Goal: Navigation & Orientation: Find specific page/section

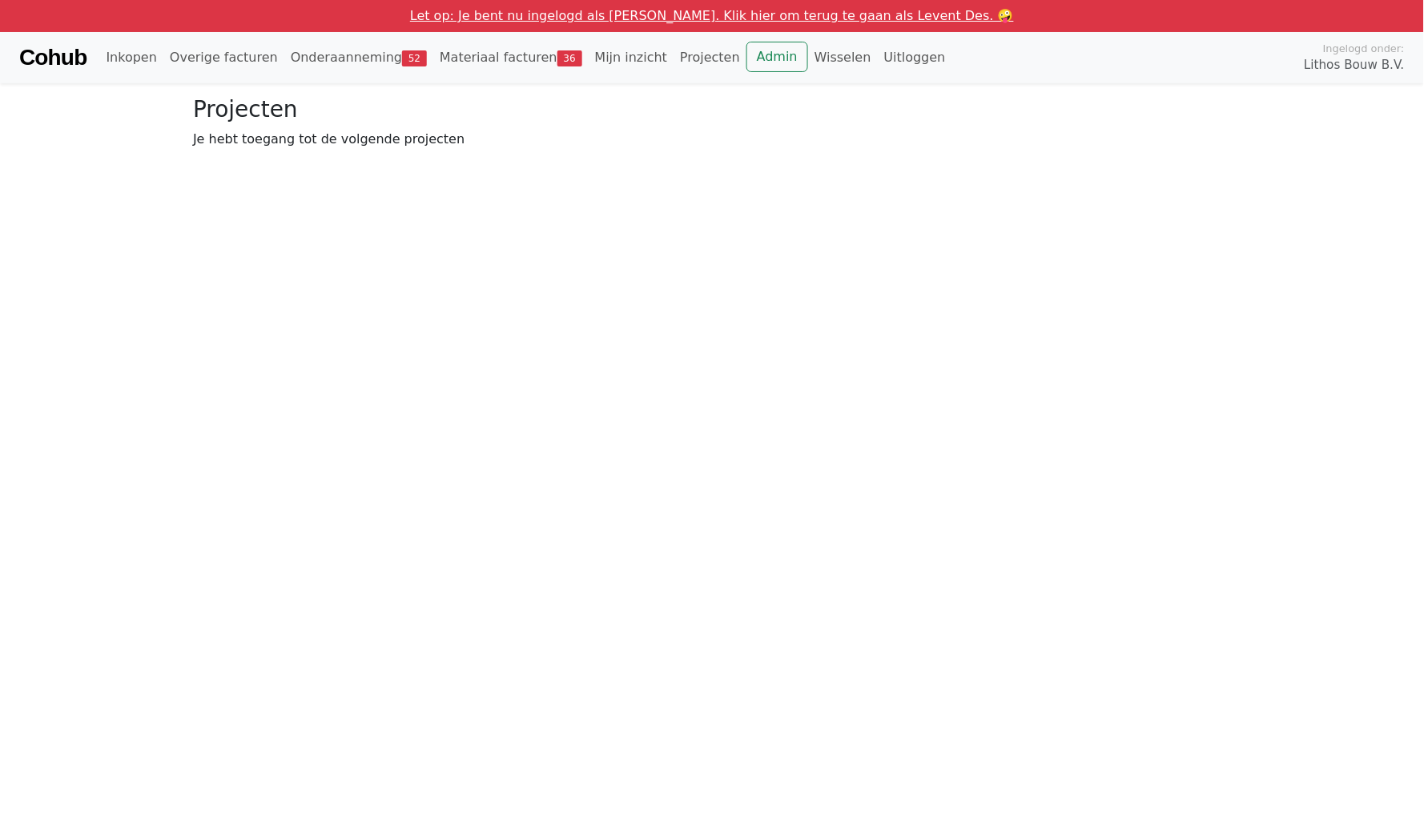
click at [832, 12] on link "Let op: Je bent nu ingelogd als [PERSON_NAME]. Klik hier om terug te gaan als L…" at bounding box center [712, 15] width 604 height 15
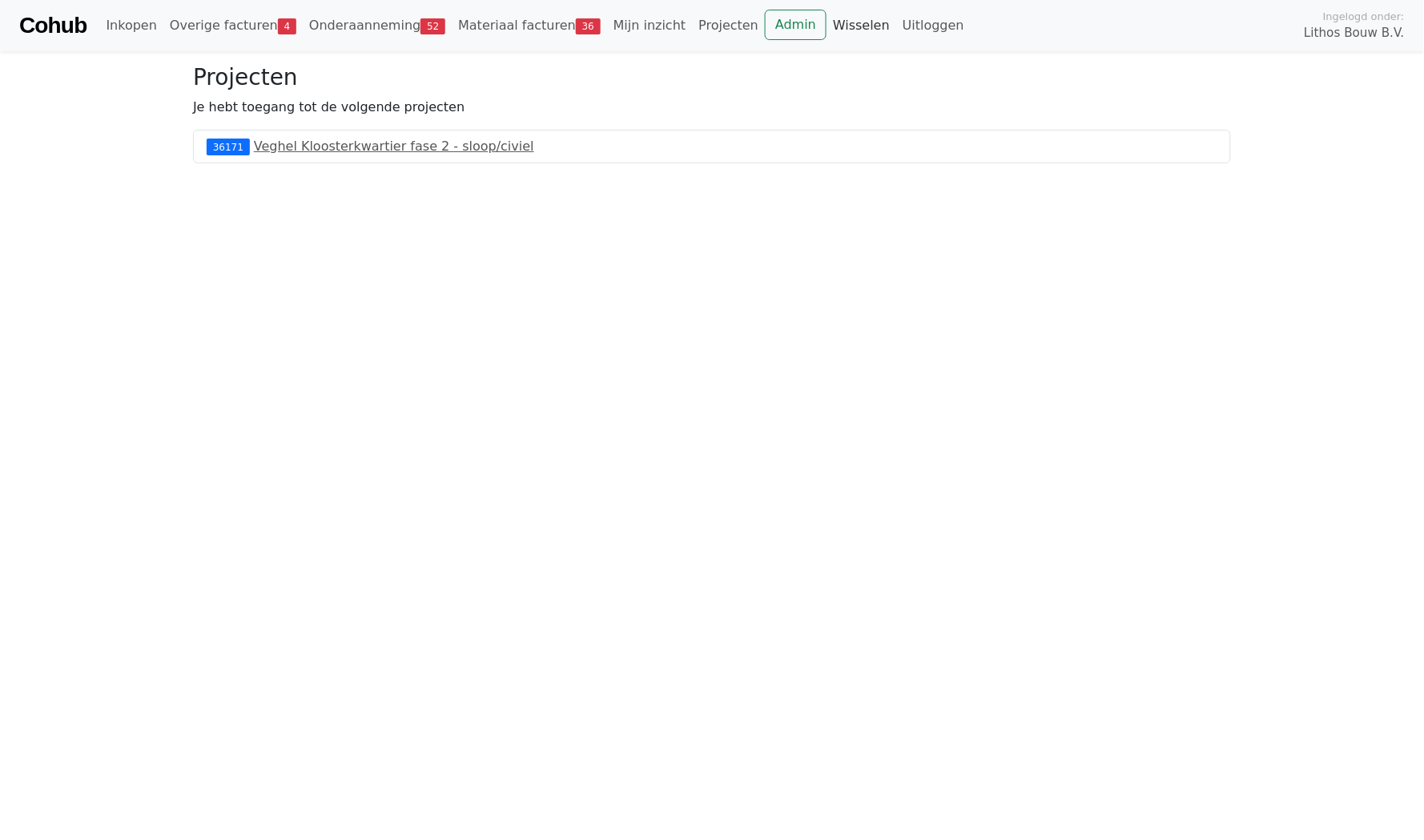
click at [826, 28] on link "Wisselen" at bounding box center [861, 25] width 70 height 32
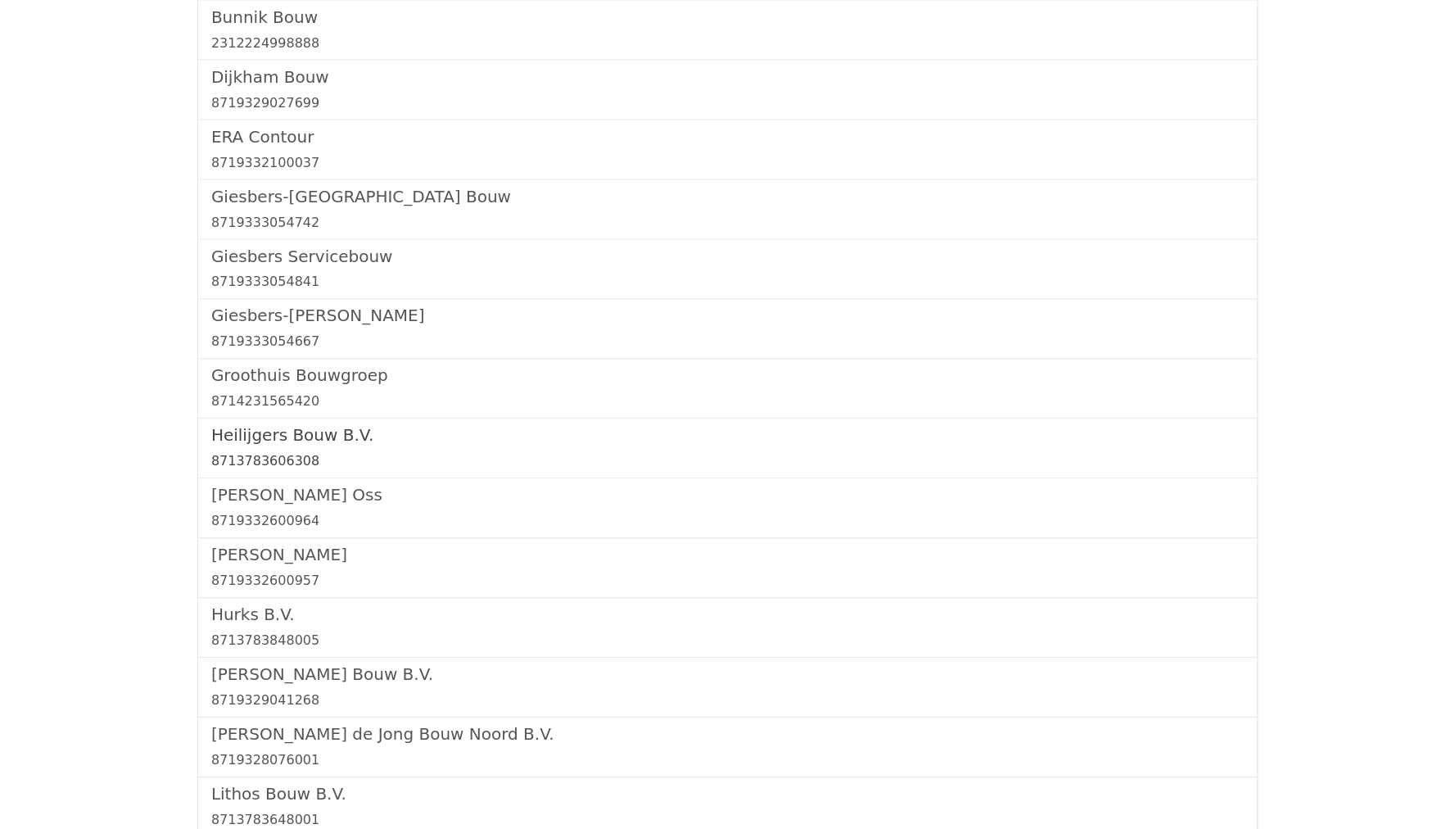
scroll to position [1496, 0]
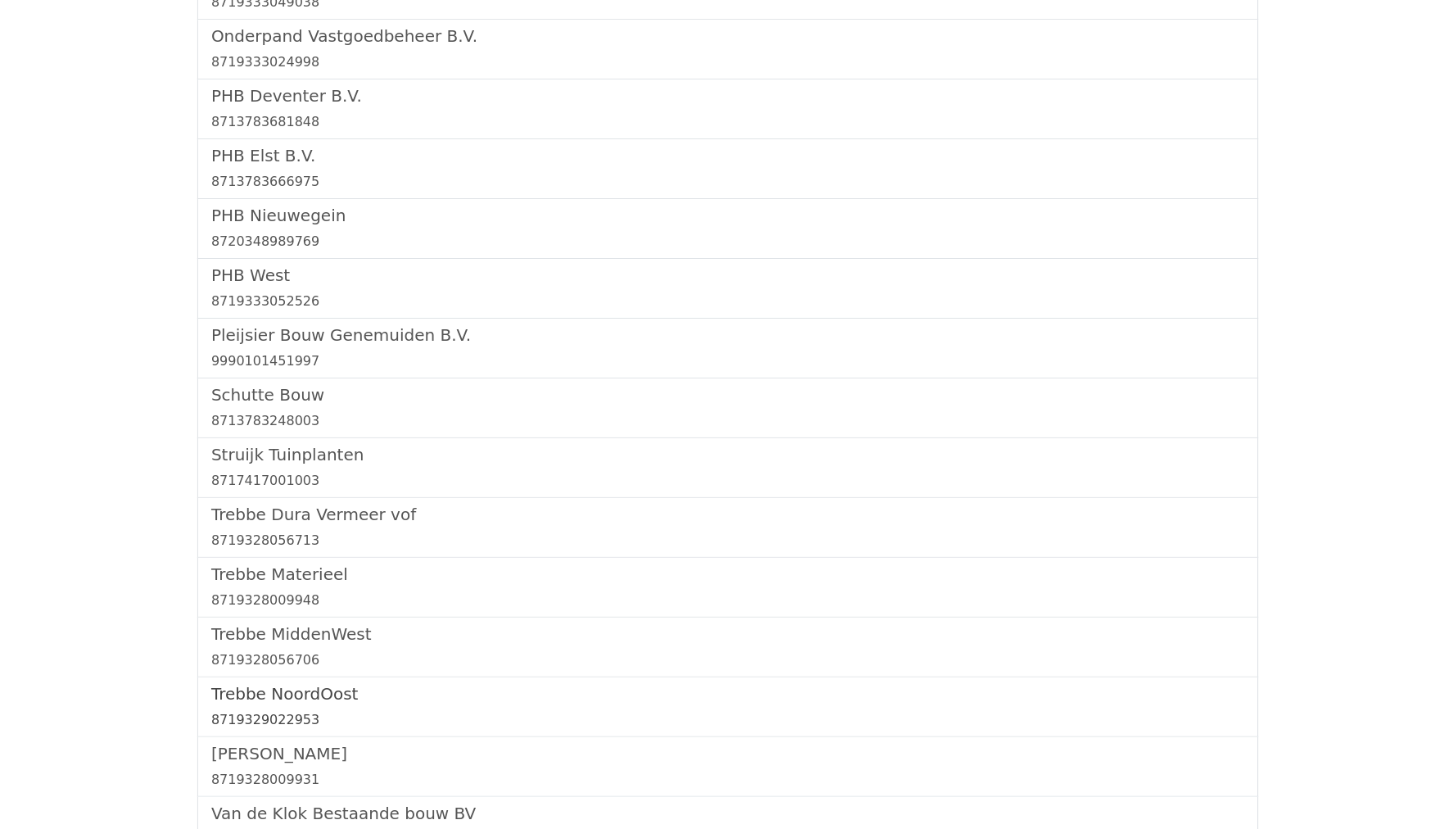
click at [286, 684] on h5 "Trebbe NoordOost" at bounding box center [728, 694] width 1034 height 20
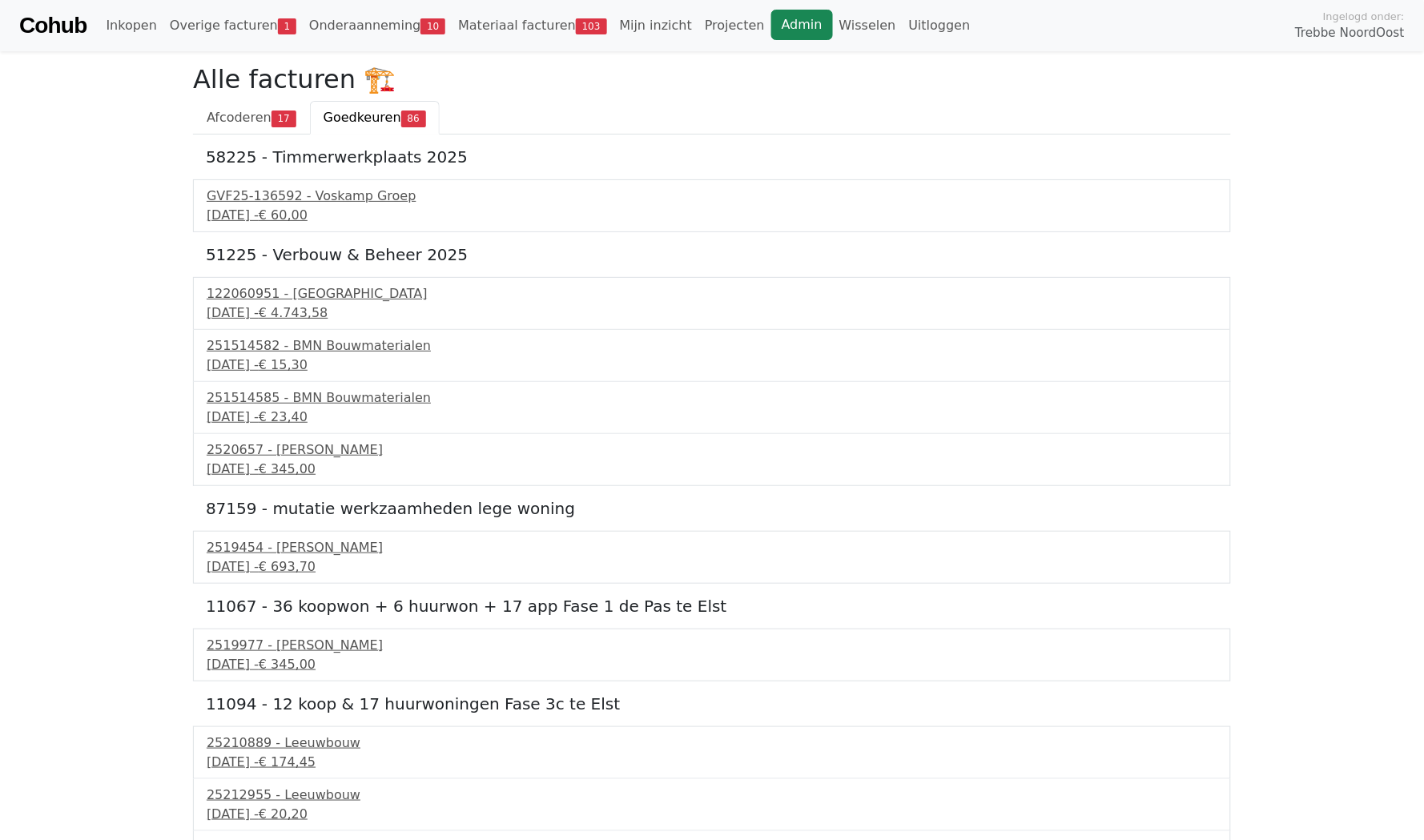
click at [771, 27] on link "Admin" at bounding box center [802, 25] width 61 height 31
